Goal: Information Seeking & Learning: Get advice/opinions

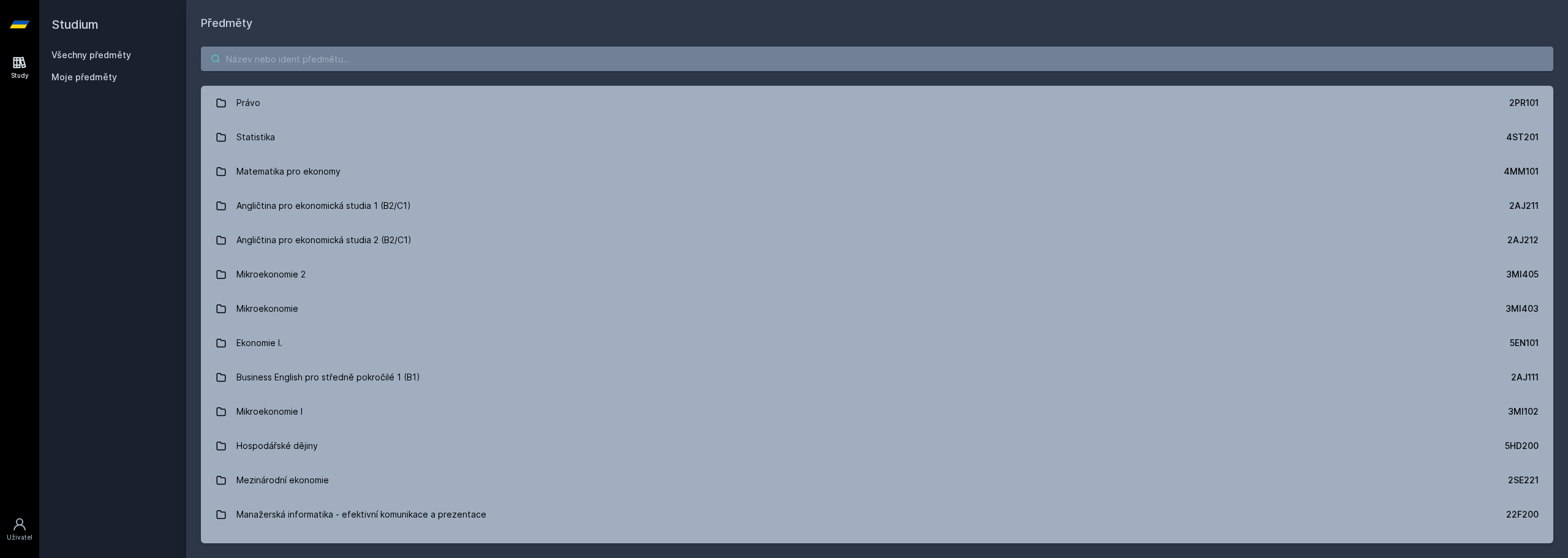
click at [302, 65] on body "Study Uživatel Studium Všechny předměty Moje předměty Předměty Právo 2PR101 Sta…" at bounding box center [784, 279] width 1568 height 558
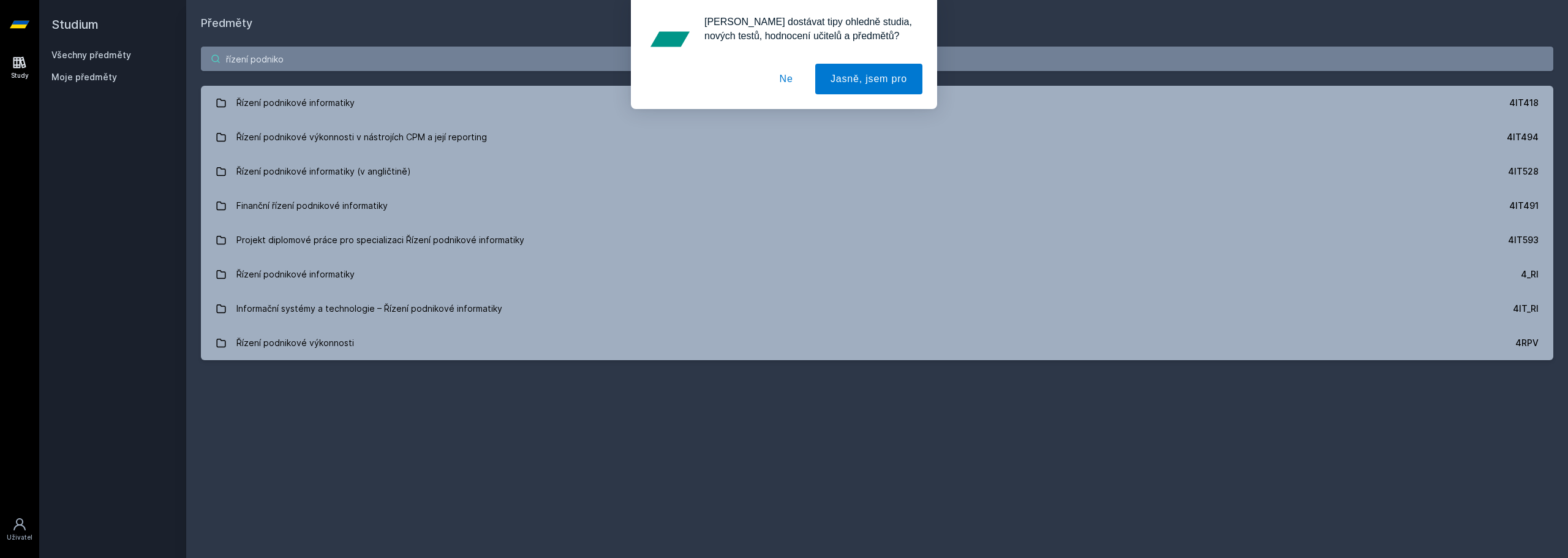
type input "řízení podniko"
click at [357, 103] on div "[PERSON_NAME] dostávat tipy ohledně studia, nových testů, hodnocení učitelů a p…" at bounding box center [784, 54] width 1568 height 109
click at [788, 73] on button "Ne" at bounding box center [786, 79] width 44 height 31
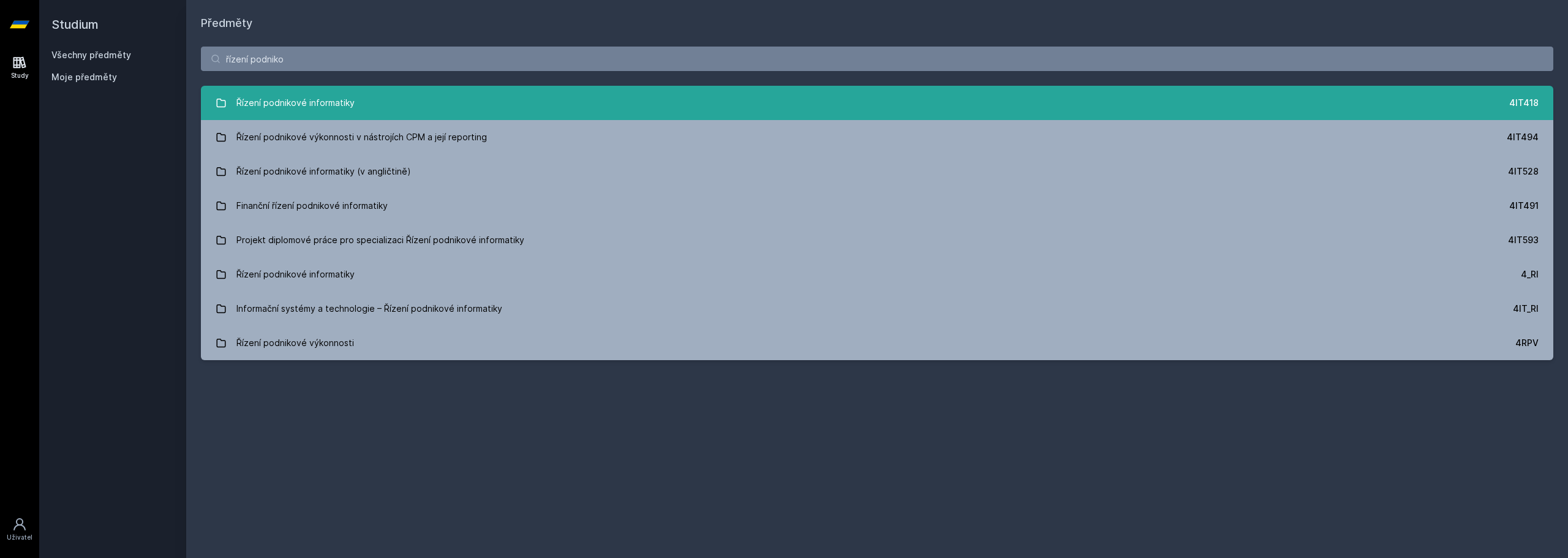
click at [530, 118] on link "Řízení podnikové informatiky 4IT418" at bounding box center [877, 103] width 1352 height 34
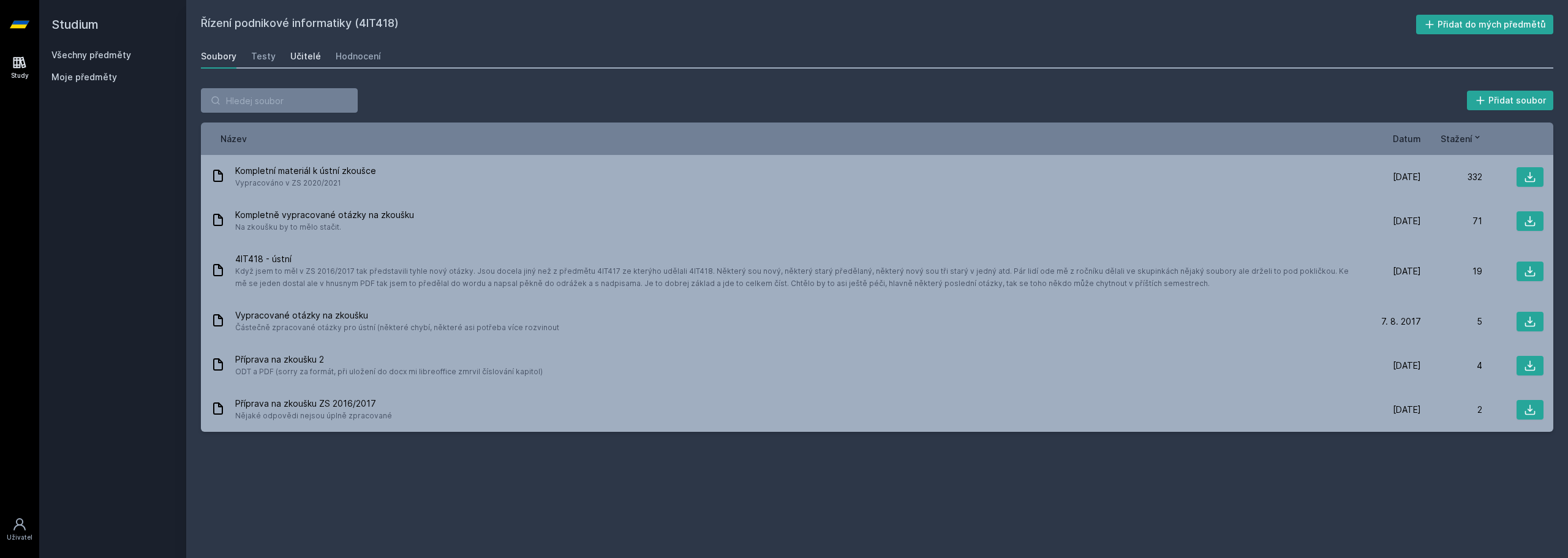
click at [300, 51] on div "Učitelé" at bounding box center [305, 56] width 31 height 12
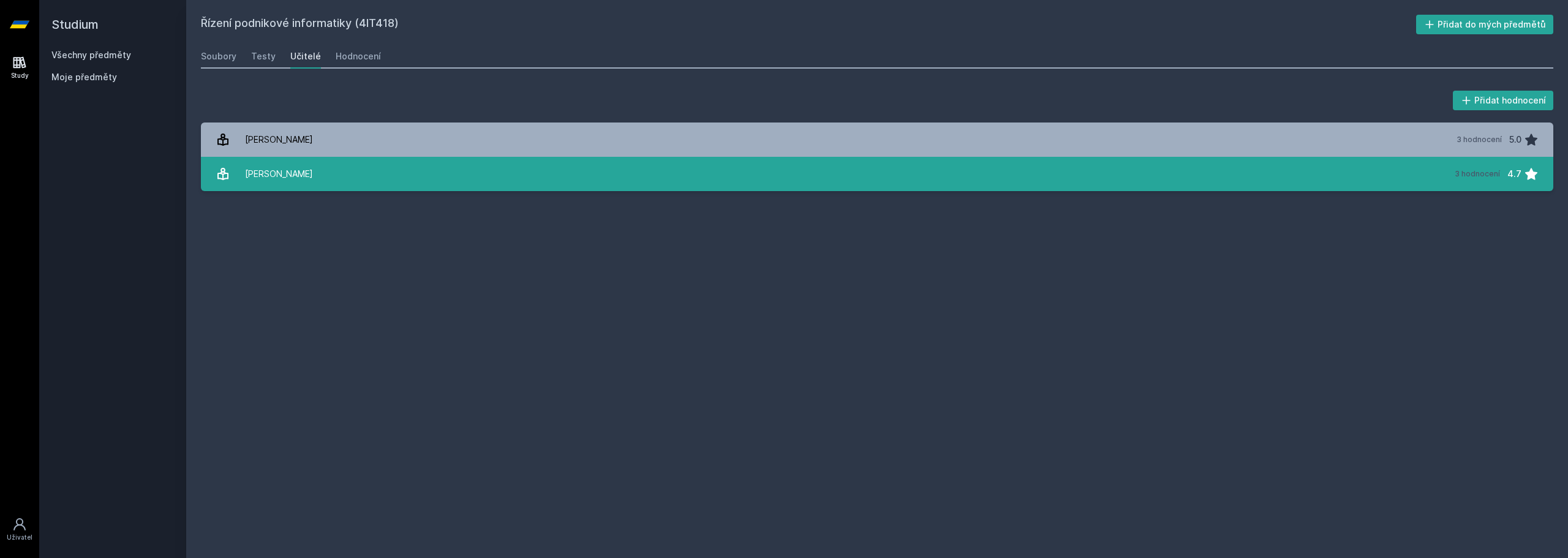
click at [278, 184] on div "[PERSON_NAME]" at bounding box center [279, 174] width 68 height 25
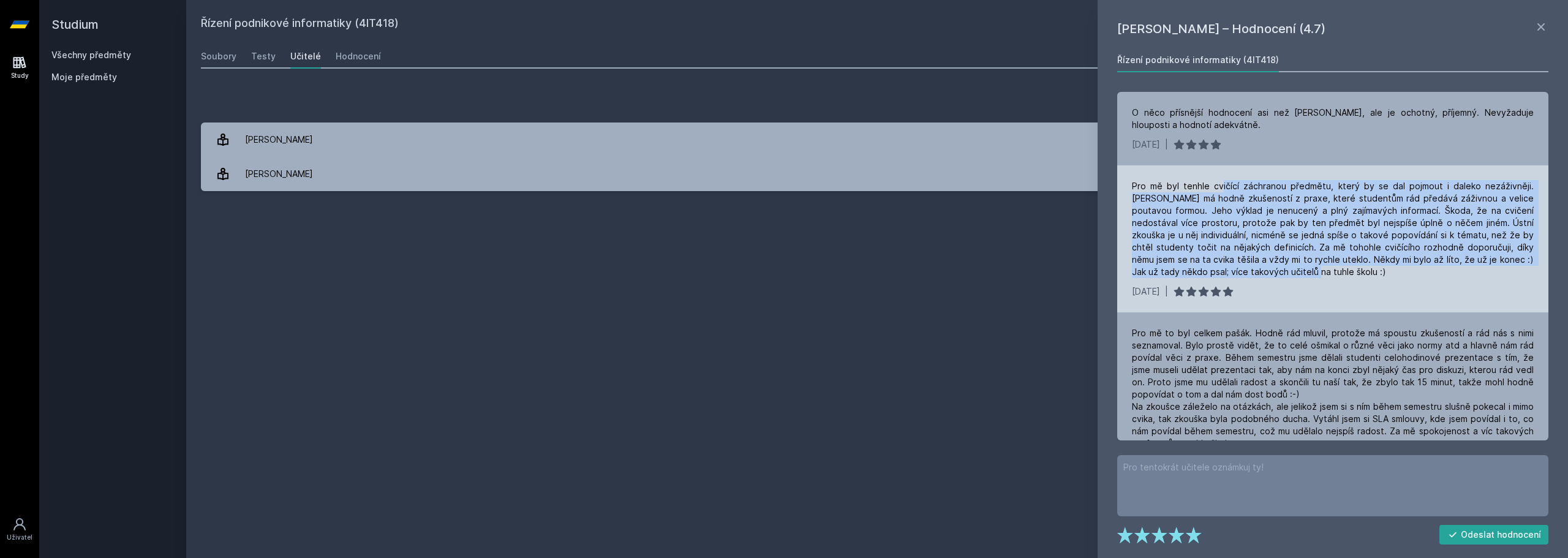
drag, startPoint x: 1222, startPoint y: 186, endPoint x: 1316, endPoint y: 266, distance: 123.4
click at [1316, 266] on div "Pro mě byl tenhle cvičící záchranou předmětu, který by se dal pojmout i daleko …" at bounding box center [1333, 229] width 402 height 98
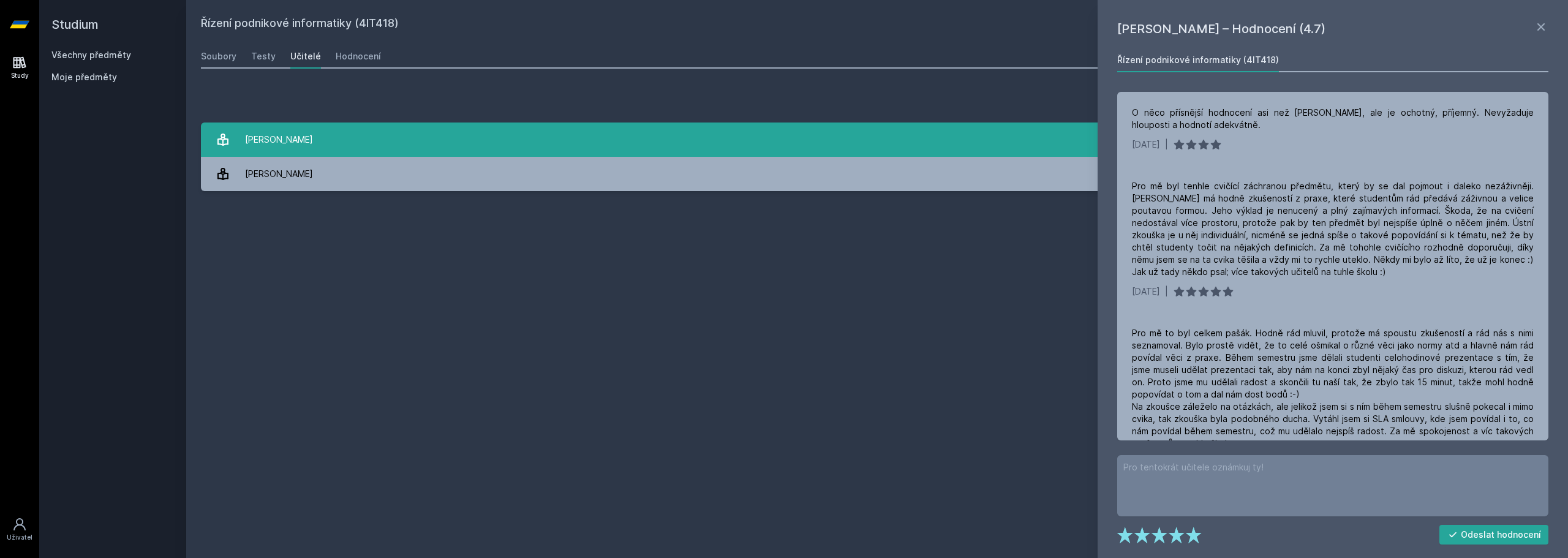
click at [300, 133] on div "[PERSON_NAME]" at bounding box center [279, 140] width 68 height 25
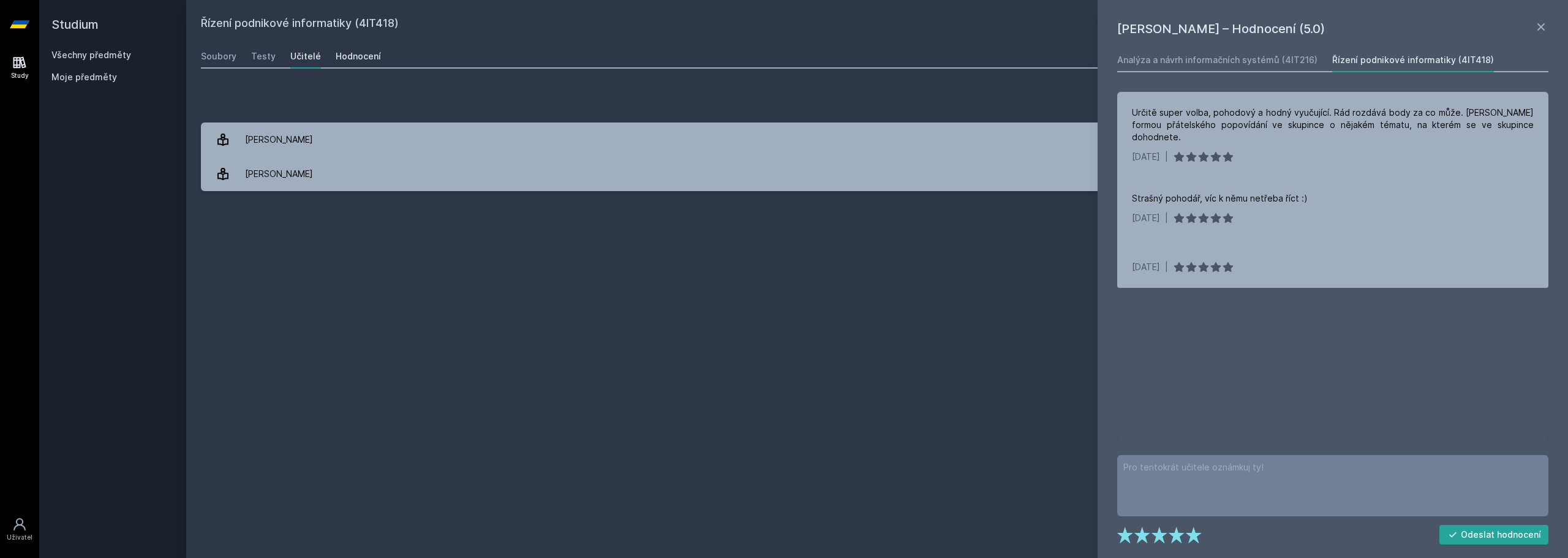
drag, startPoint x: 338, startPoint y: 53, endPoint x: 347, endPoint y: 56, distance: 9.5
click at [338, 53] on div "Hodnocení" at bounding box center [358, 56] width 45 height 12
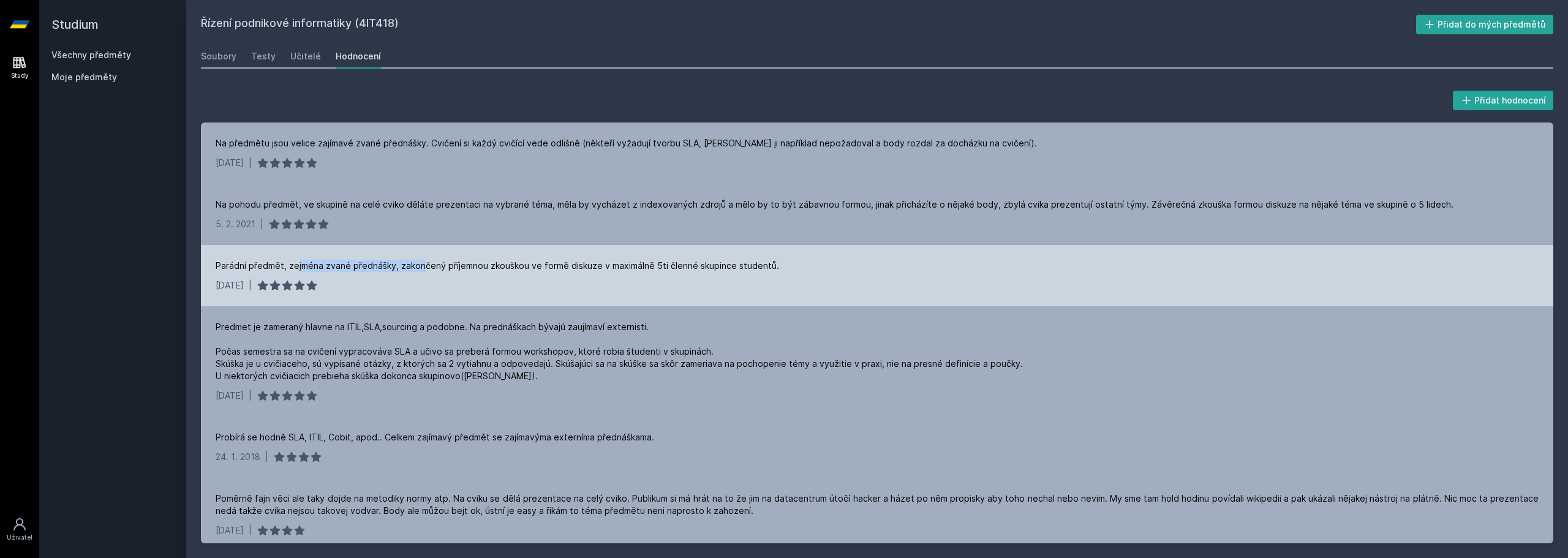
drag, startPoint x: 296, startPoint y: 267, endPoint x: 422, endPoint y: 257, distance: 126.4
click at [422, 257] on div "Parádní předmět, zejména zvané přednášky, zakončený příjemnou zkouškou ve formě…" at bounding box center [877, 275] width 1352 height 61
click at [446, 264] on div "Parádní předmět, zejména zvané přednášky, zakončený příjemnou zkouškou ve formě…" at bounding box center [497, 266] width 563 height 12
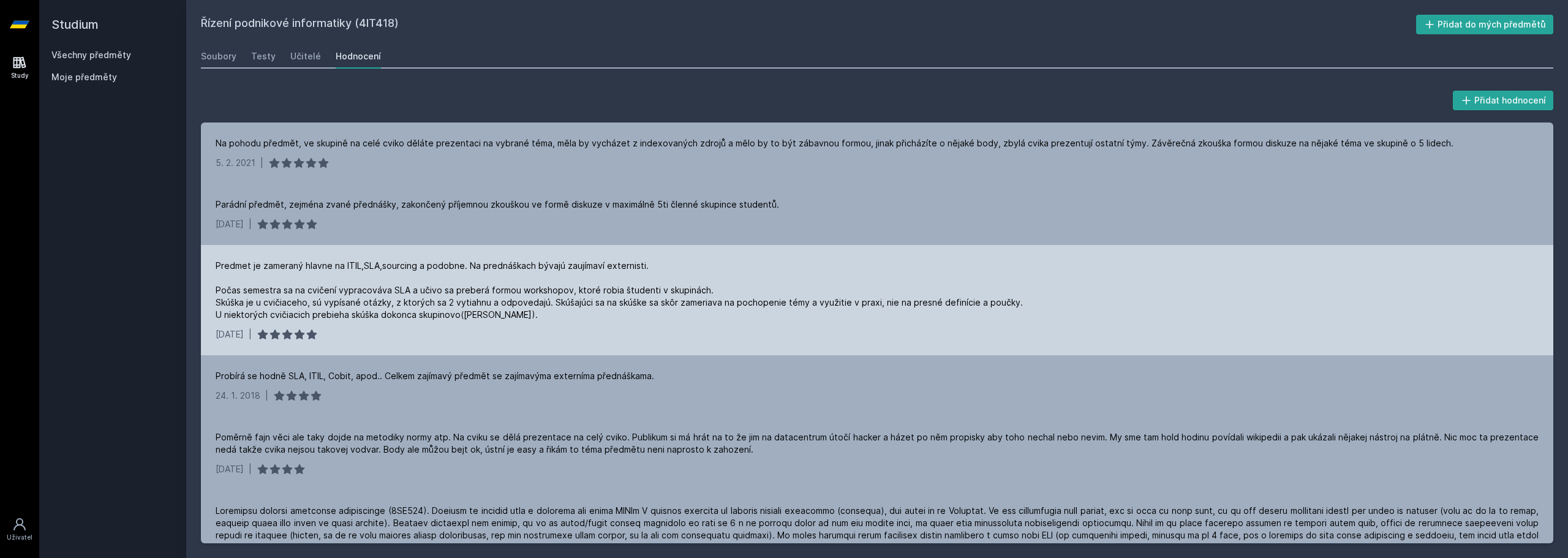
scroll to position [183, 0]
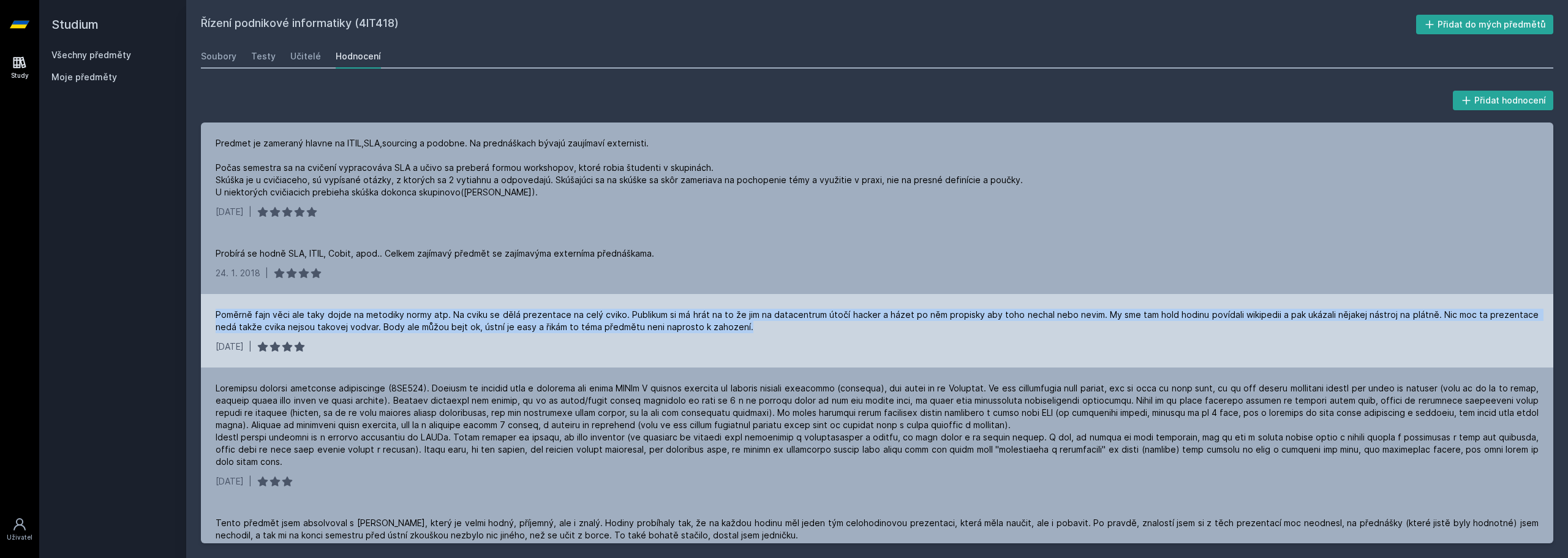
drag, startPoint x: 214, startPoint y: 312, endPoint x: 742, endPoint y: 326, distance: 528.2
click at [742, 326] on div "Poměrně fajn věci ale taky dojde na metodiky normy atp. Na cviku se dělá prezen…" at bounding box center [877, 330] width 1352 height 73
click at [742, 326] on div "Poměrně fajn věci ale taky dojde na metodiky normy atp. Na cviku se dělá prezen…" at bounding box center [877, 321] width 1323 height 25
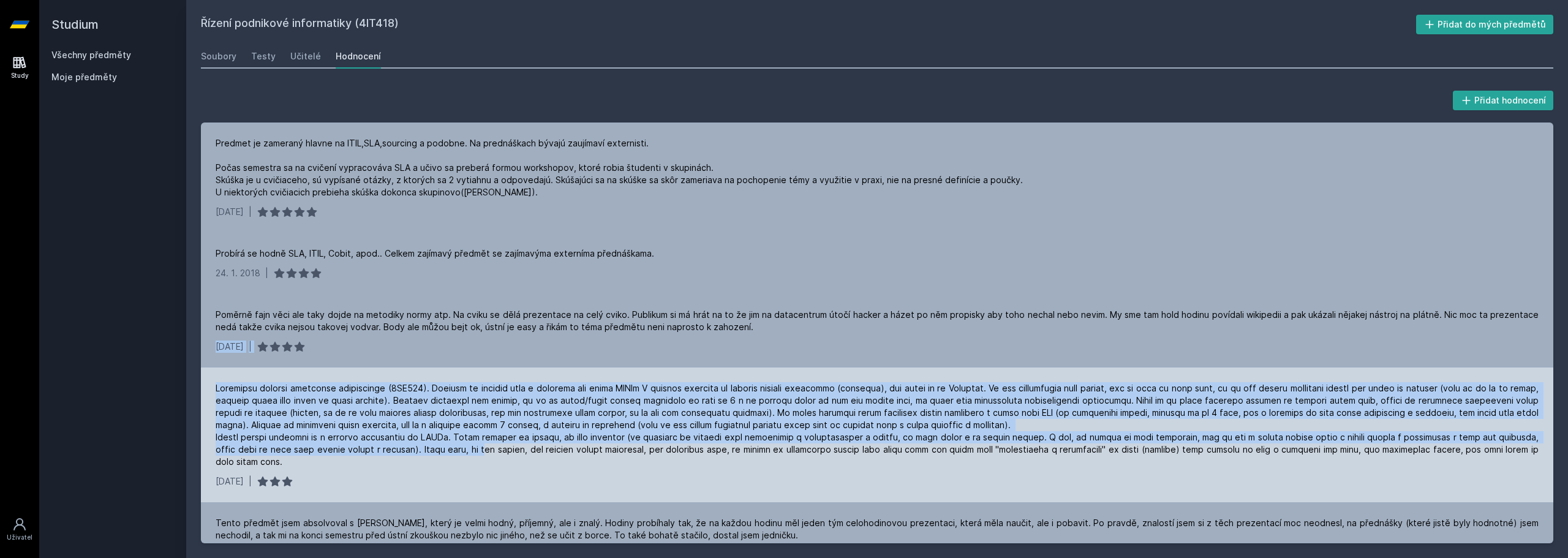
drag, startPoint x: 753, startPoint y: 326, endPoint x: 459, endPoint y: 446, distance: 317.5
click at [459, 446] on div "Na předmětu jsou velice zajímavé zvané přednášky. Cvičení si každý cvičící vede…" at bounding box center [877, 333] width 1352 height 421
click at [459, 446] on div at bounding box center [877, 424] width 1323 height 86
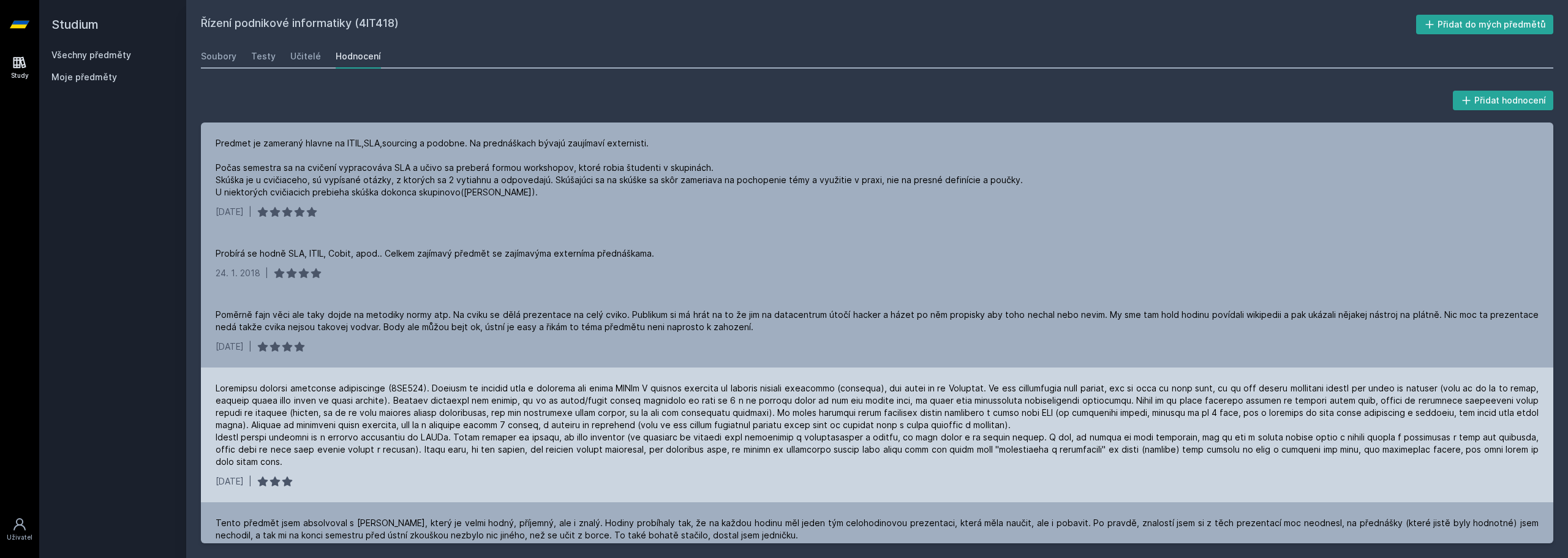
click at [487, 411] on div at bounding box center [877, 424] width 1323 height 86
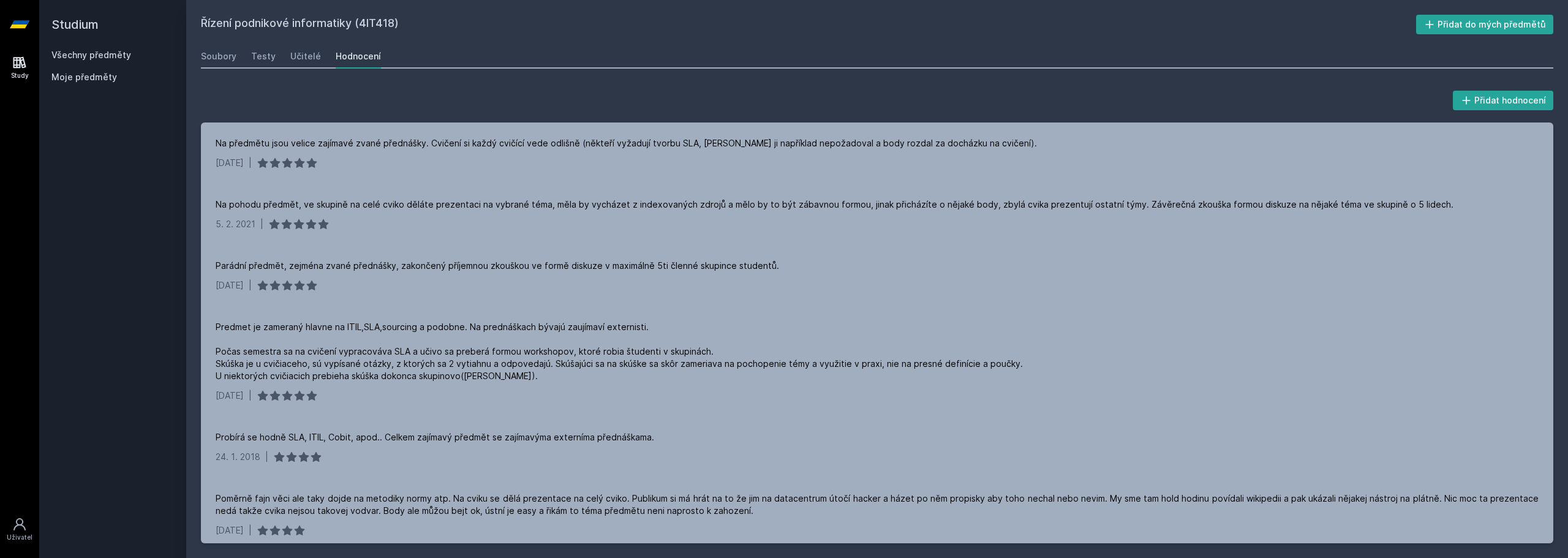
scroll to position [245, 0]
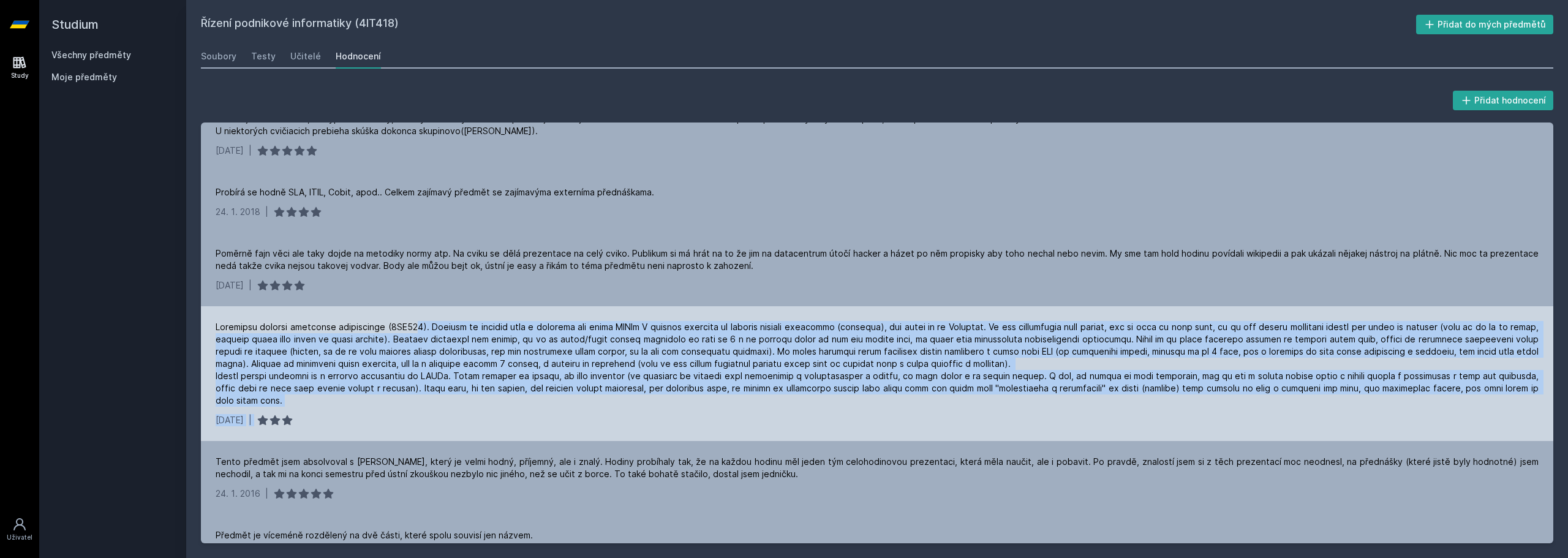
drag, startPoint x: 429, startPoint y: 387, endPoint x: 445, endPoint y: 415, distance: 32.2
click at [444, 428] on div "[DATE] |" at bounding box center [877, 373] width 1352 height 135
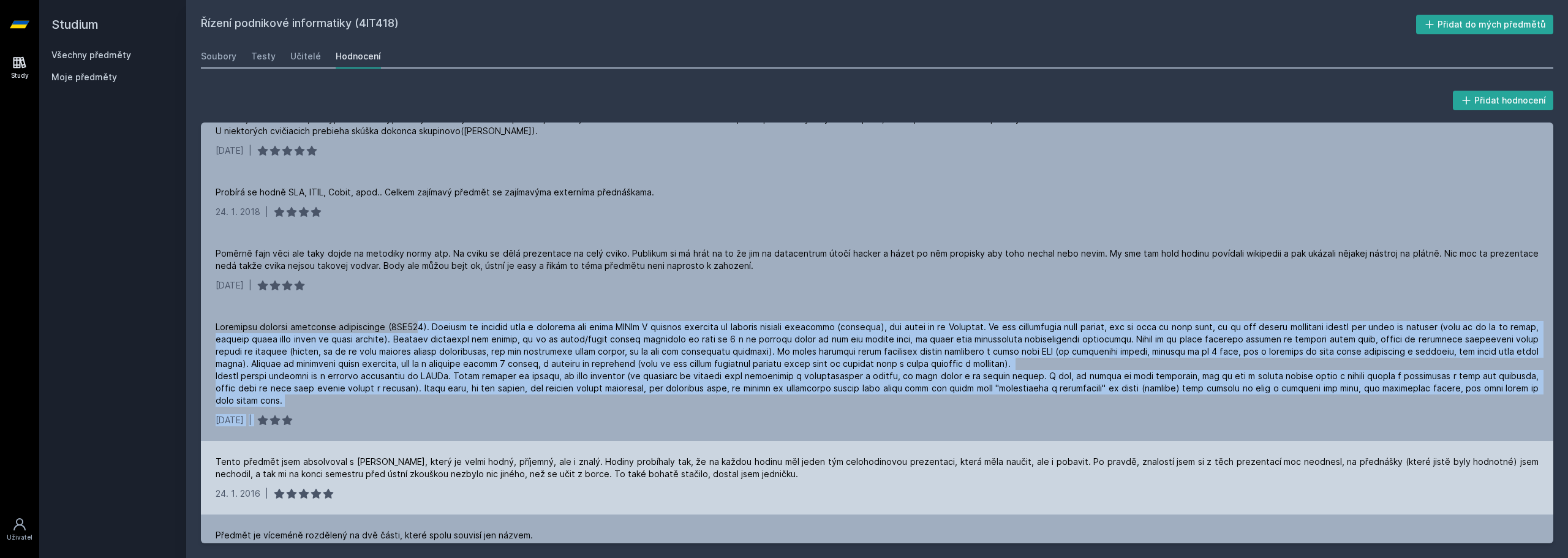
scroll to position [302, 0]
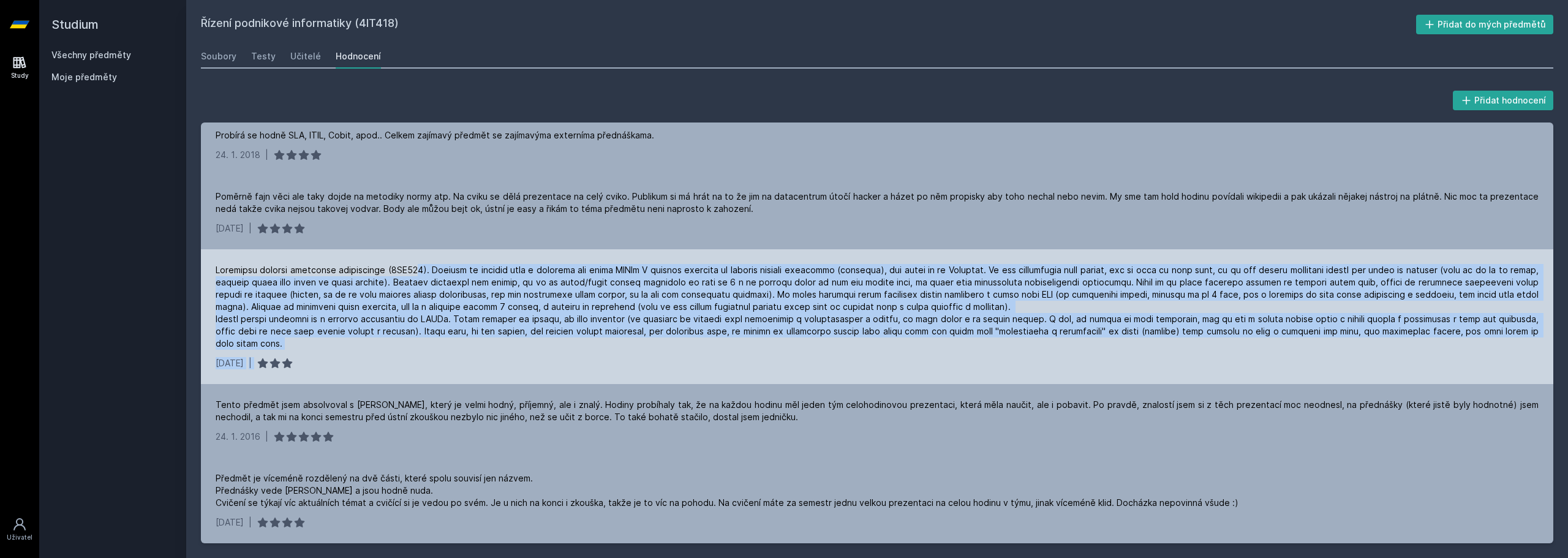
click at [415, 335] on div at bounding box center [877, 307] width 1323 height 86
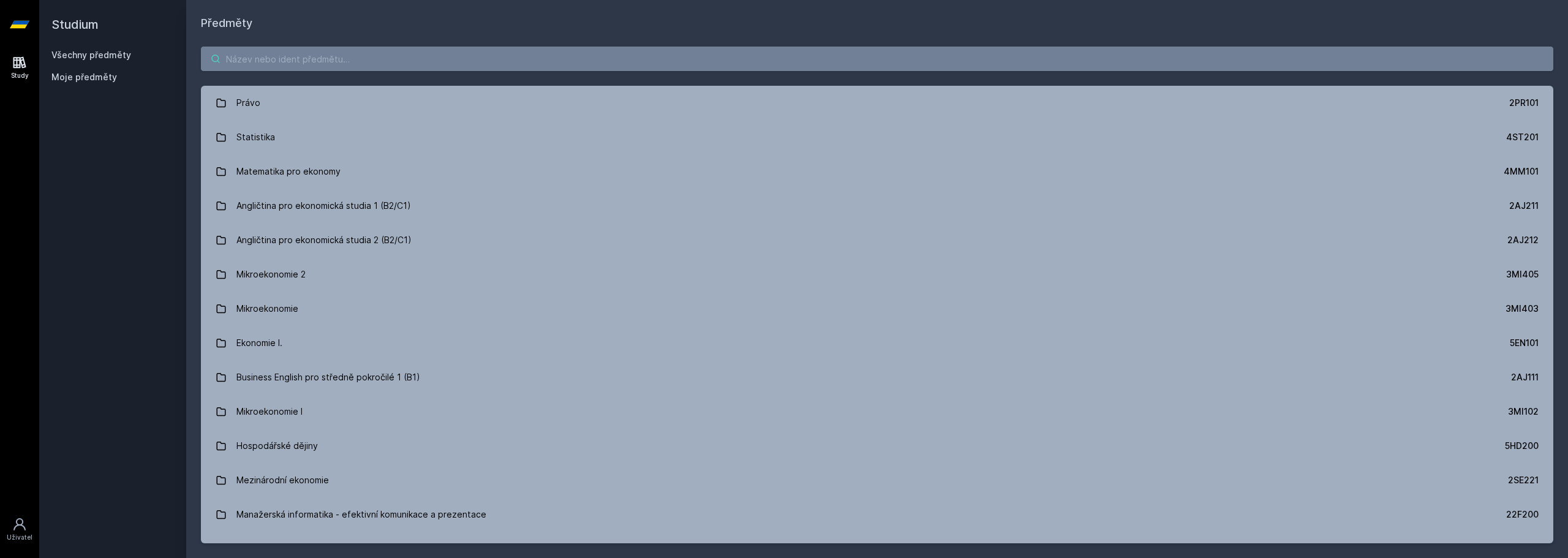
click at [456, 49] on input "search" at bounding box center [877, 59] width 1352 height 25
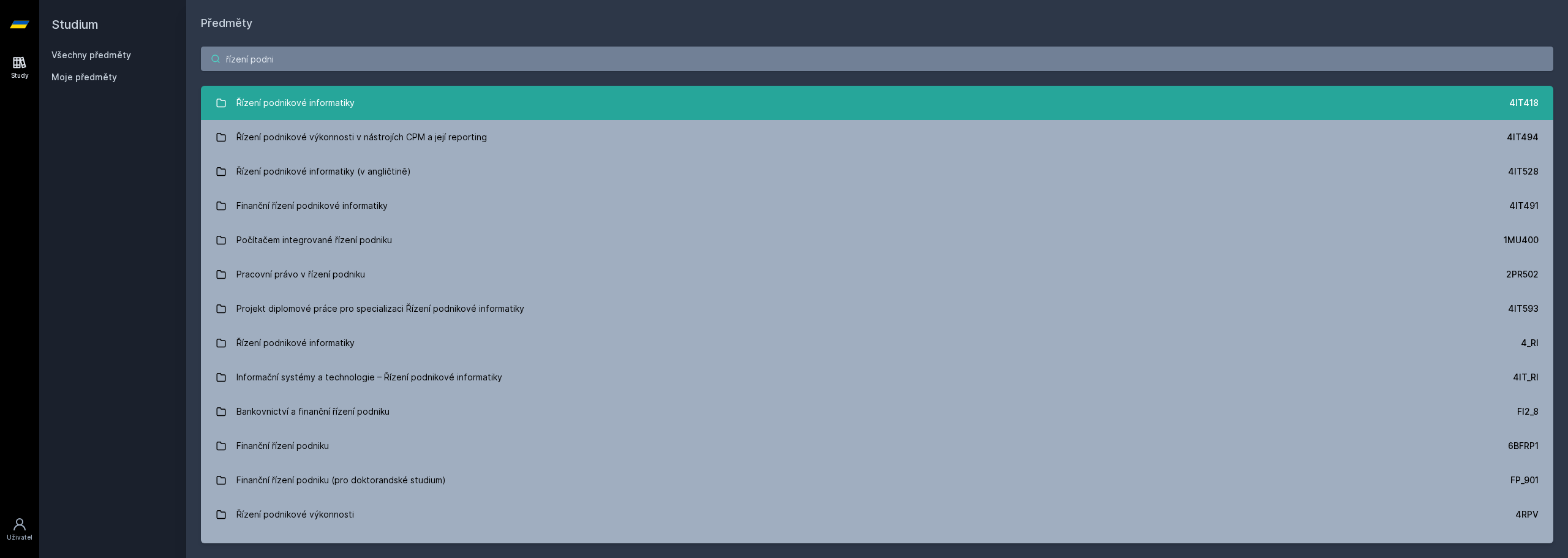
type input "řízení podni"
click at [368, 110] on link "Řízení podnikové informatiky 4IT418" at bounding box center [877, 103] width 1352 height 34
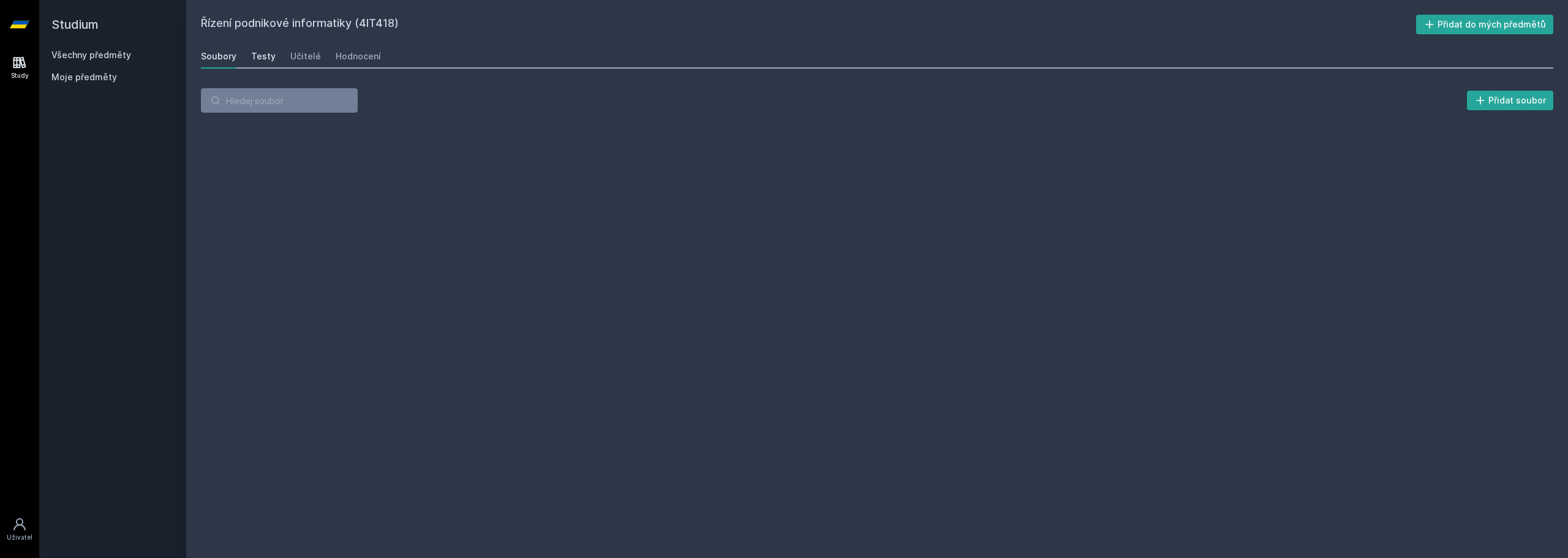
click at [252, 60] on div "Testy" at bounding box center [264, 56] width 25 height 12
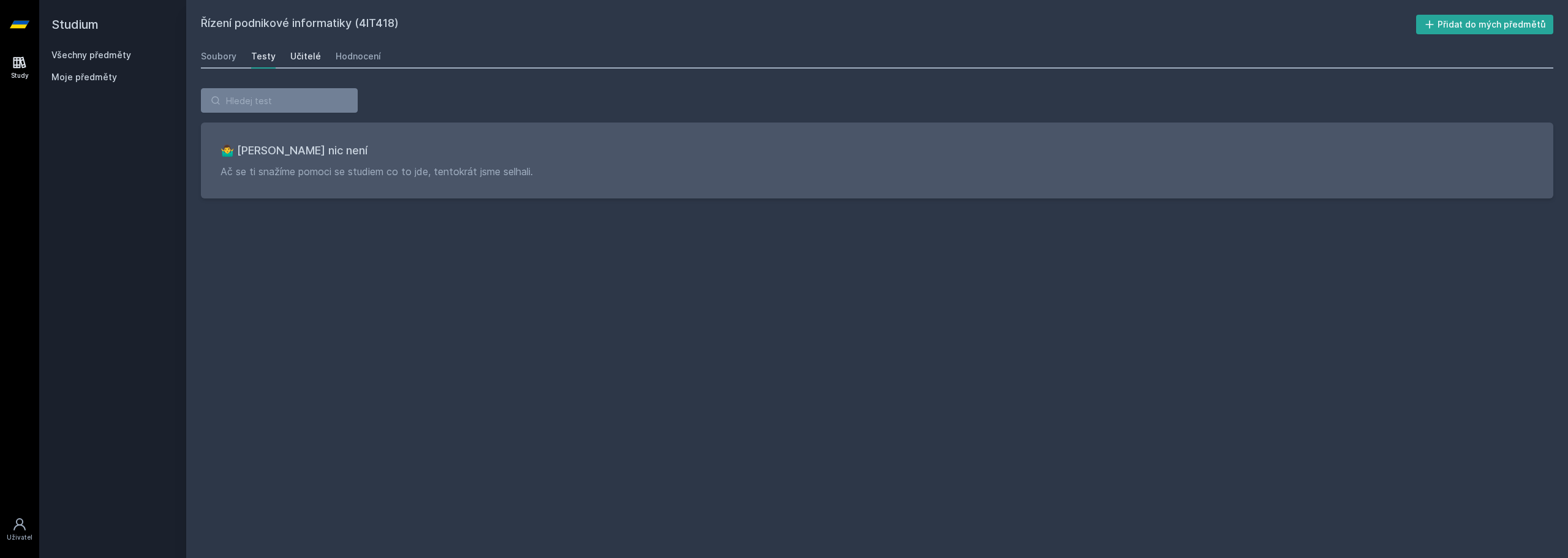
click at [305, 55] on div "Učitelé" at bounding box center [305, 56] width 31 height 12
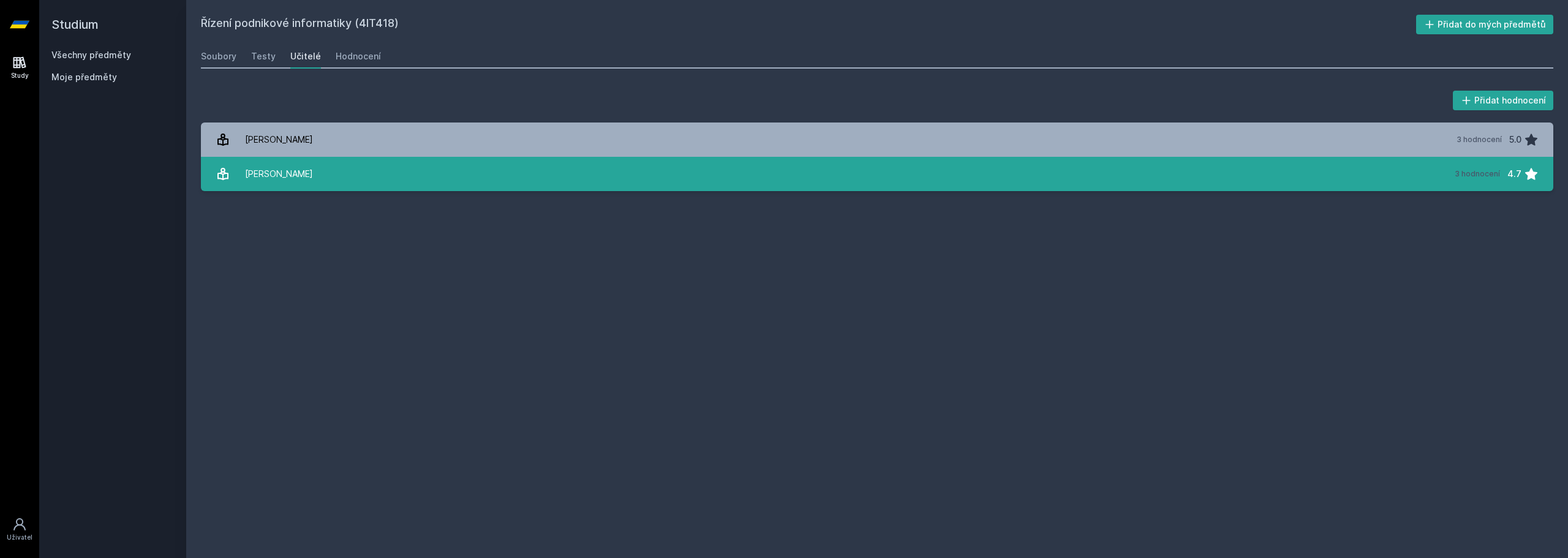
click at [281, 177] on div "[PERSON_NAME]" at bounding box center [279, 174] width 68 height 25
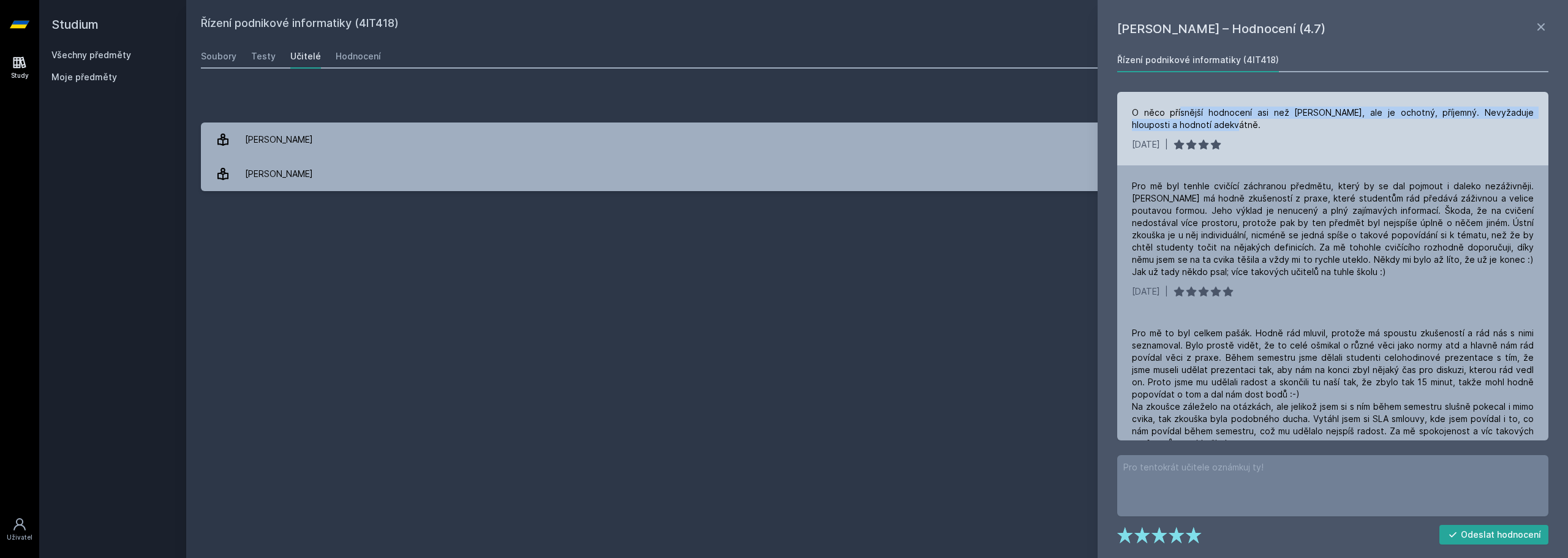
drag, startPoint x: 1182, startPoint y: 114, endPoint x: 1234, endPoint y: 125, distance: 53.2
click at [1234, 125] on div "O něco přísnější hodnocení asi než [PERSON_NAME], ale je ochotný, příjemný. Nev…" at bounding box center [1333, 119] width 402 height 25
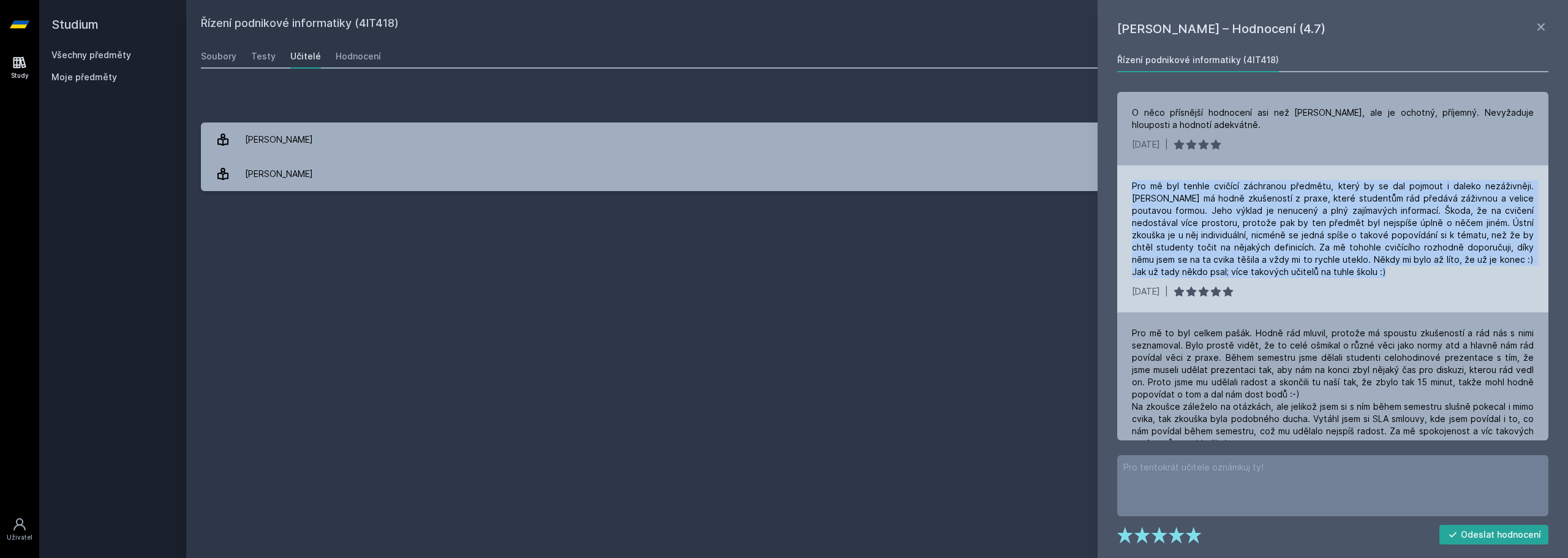
drag, startPoint x: 1233, startPoint y: 206, endPoint x: 1402, endPoint y: 273, distance: 181.8
click at [1402, 273] on div "Pro mě byl tenhle cvičící záchranou předmětu, který by se dal pojmout i daleko …" at bounding box center [1333, 239] width 431 height 147
click at [1402, 273] on div "Pro mě byl tenhle cvičící záchranou předmětu, který by se dal pojmout i daleko …" at bounding box center [1333, 229] width 402 height 98
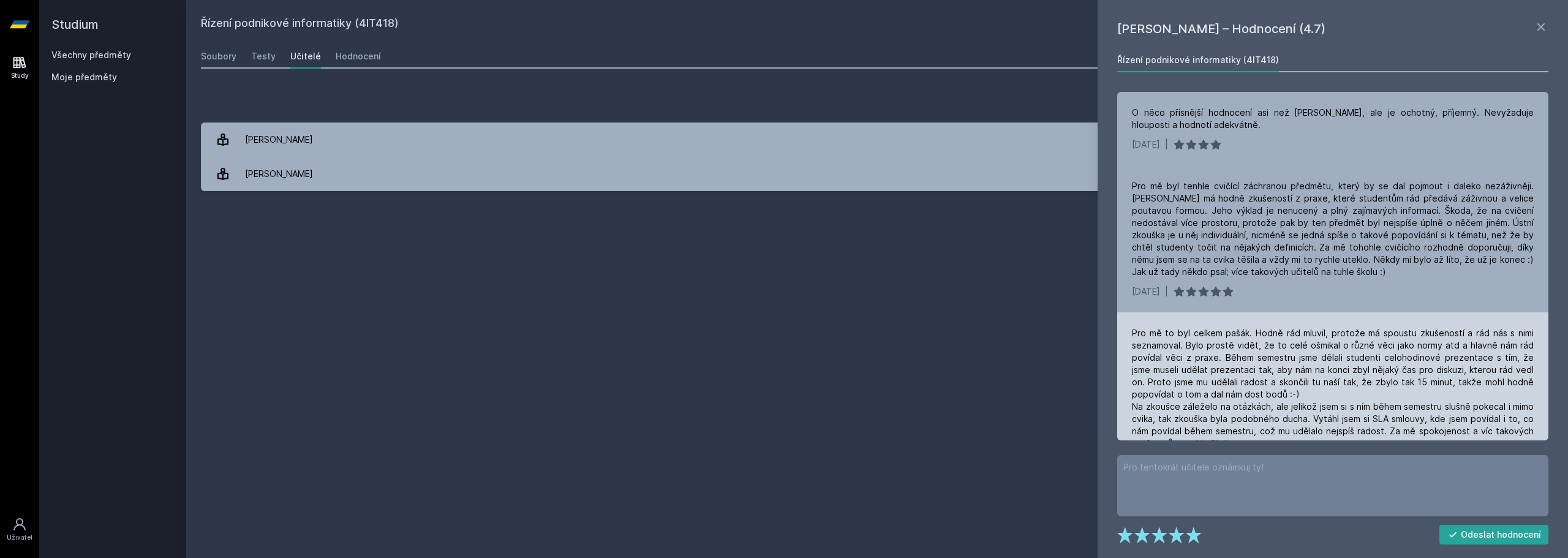
scroll to position [44, 0]
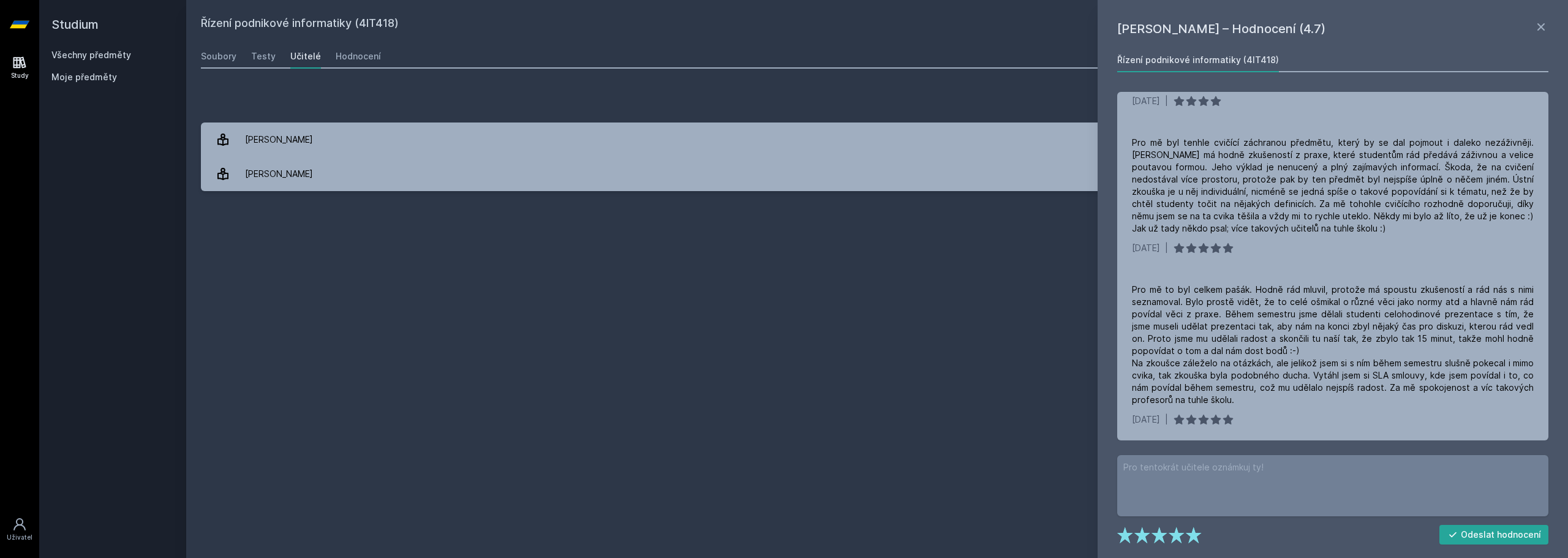
click at [1311, 464] on textarea at bounding box center [1333, 485] width 431 height 61
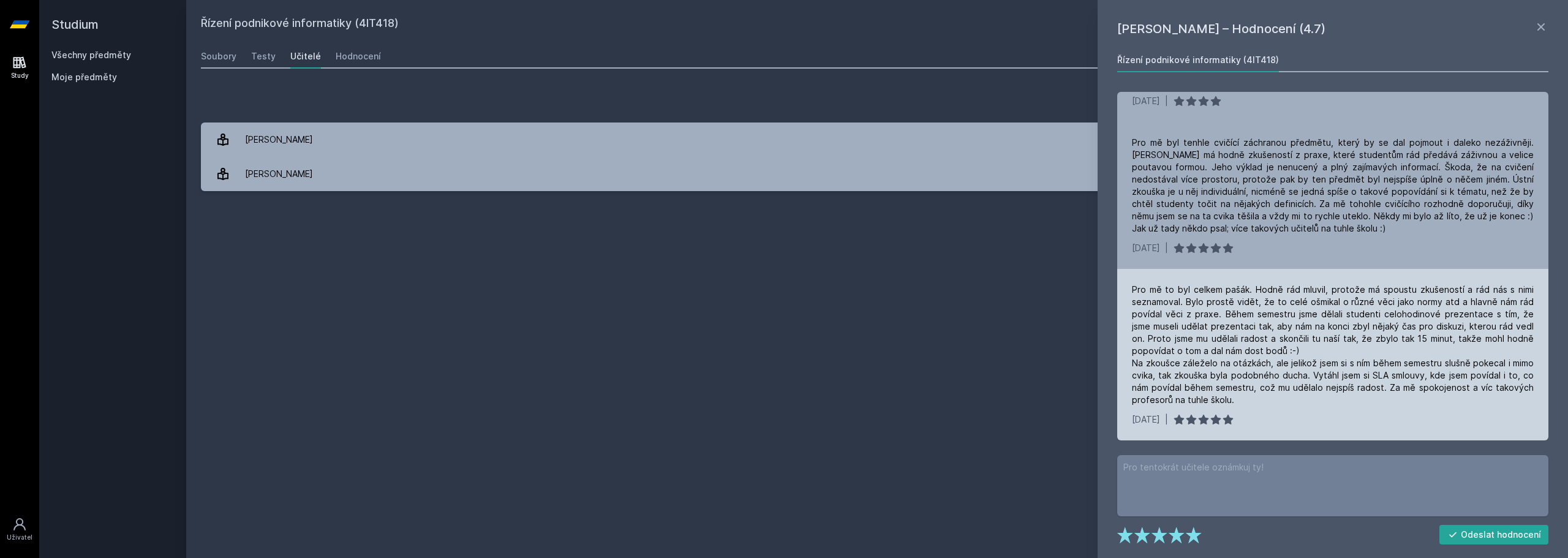
scroll to position [0, 0]
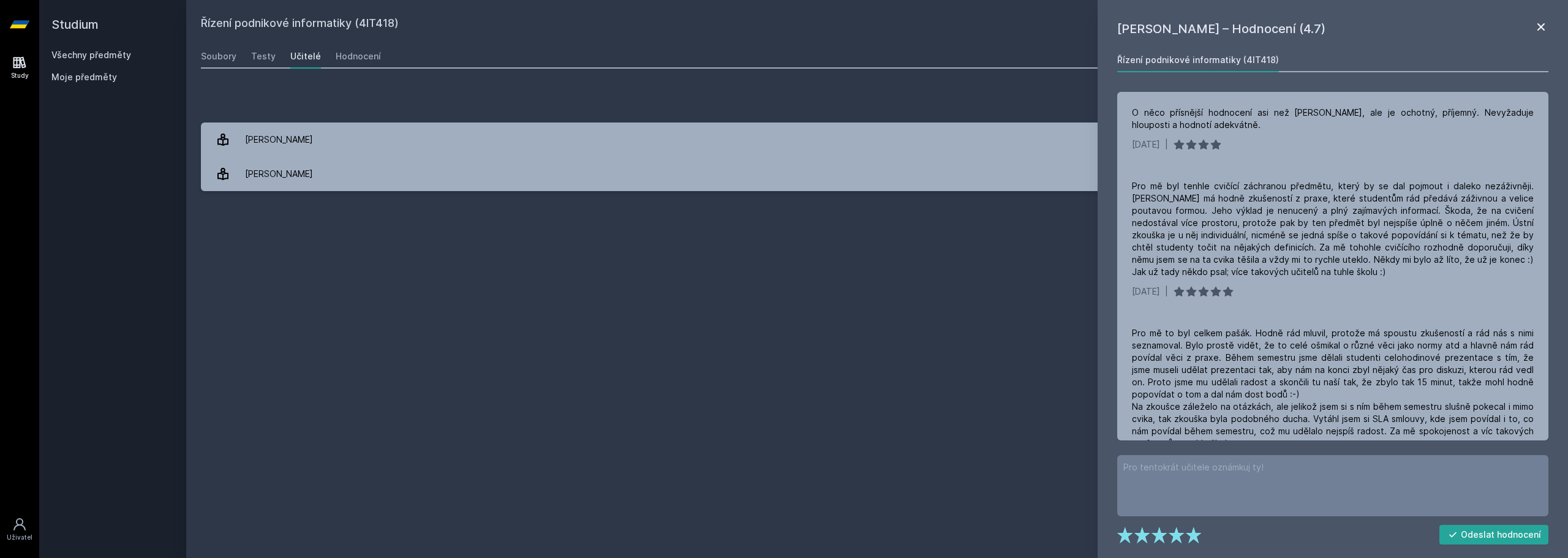
click at [1545, 32] on icon at bounding box center [1541, 27] width 14 height 14
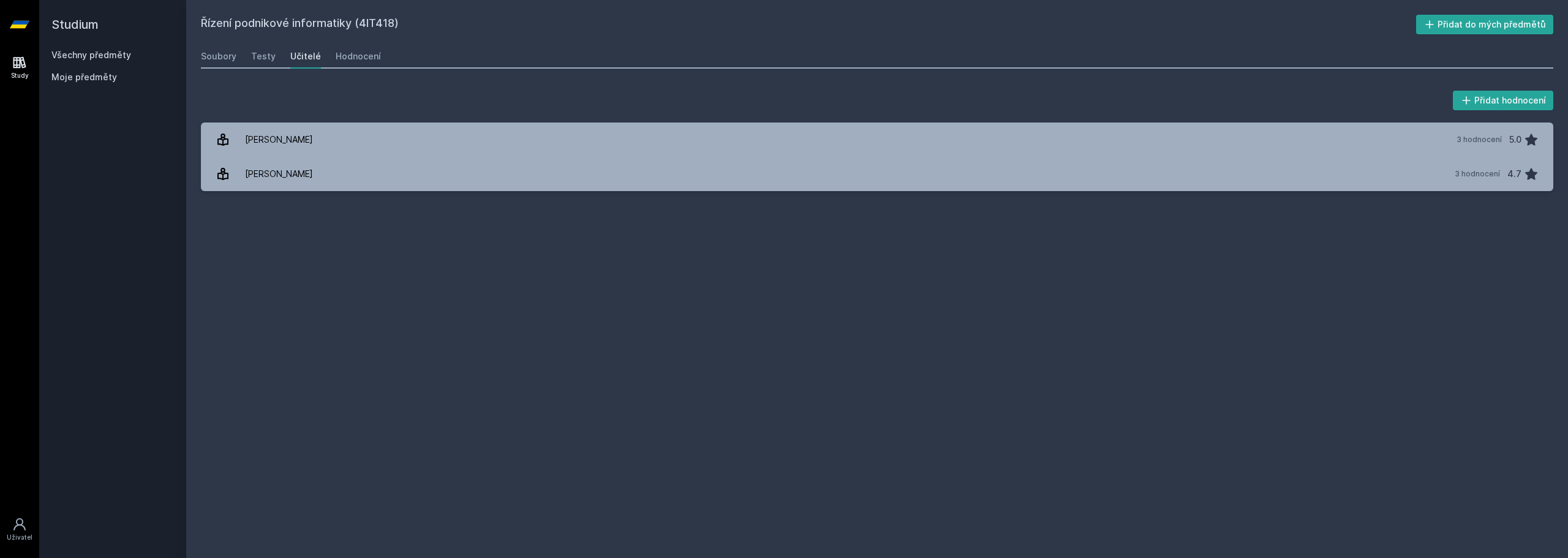
click at [307, 288] on div "Řízení podnikové informatiky (4IT418) Přidat do mých předmětů Soubory Testy Uči…" at bounding box center [877, 279] width 1352 height 529
